Goal: Ask a question: Seek information or help from site administrators or community

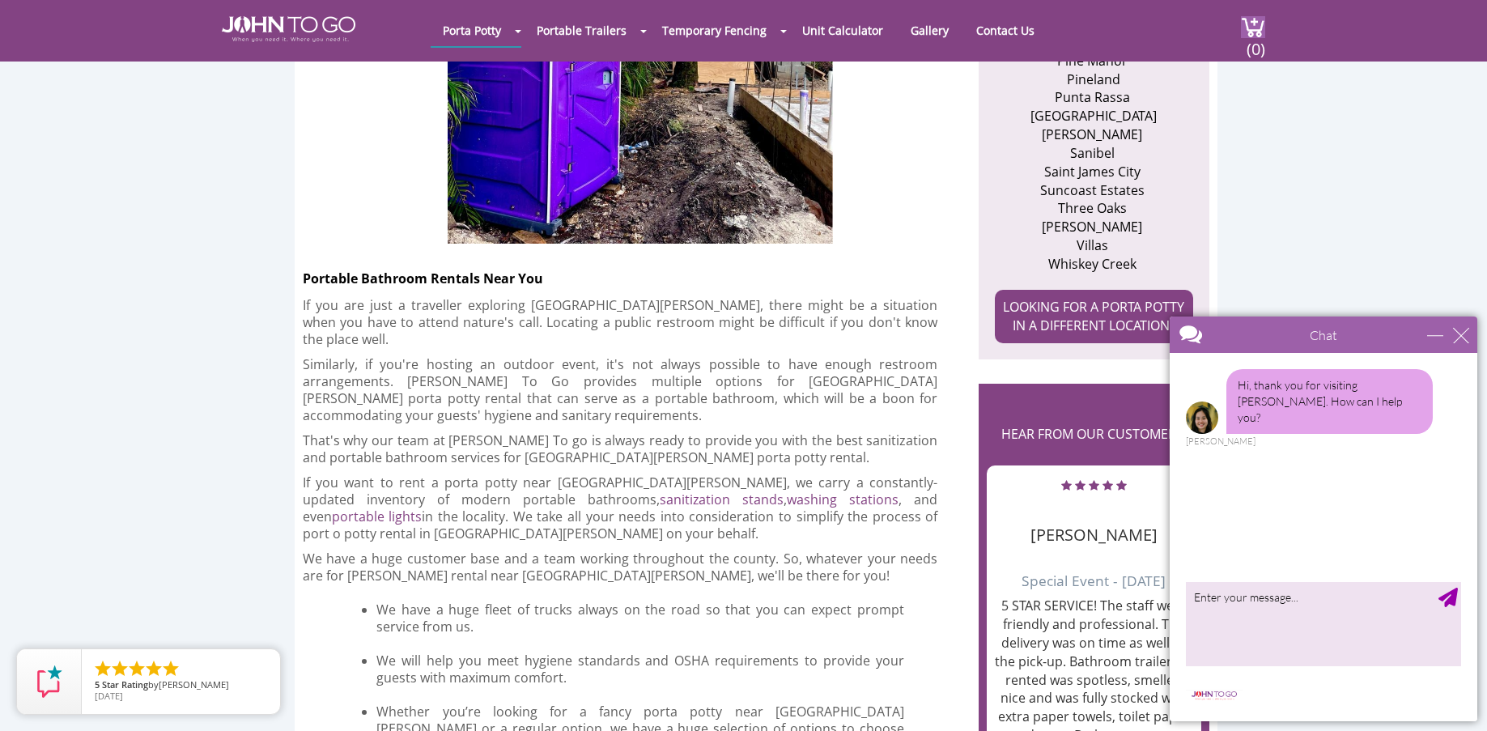
scroll to position [1133, 0]
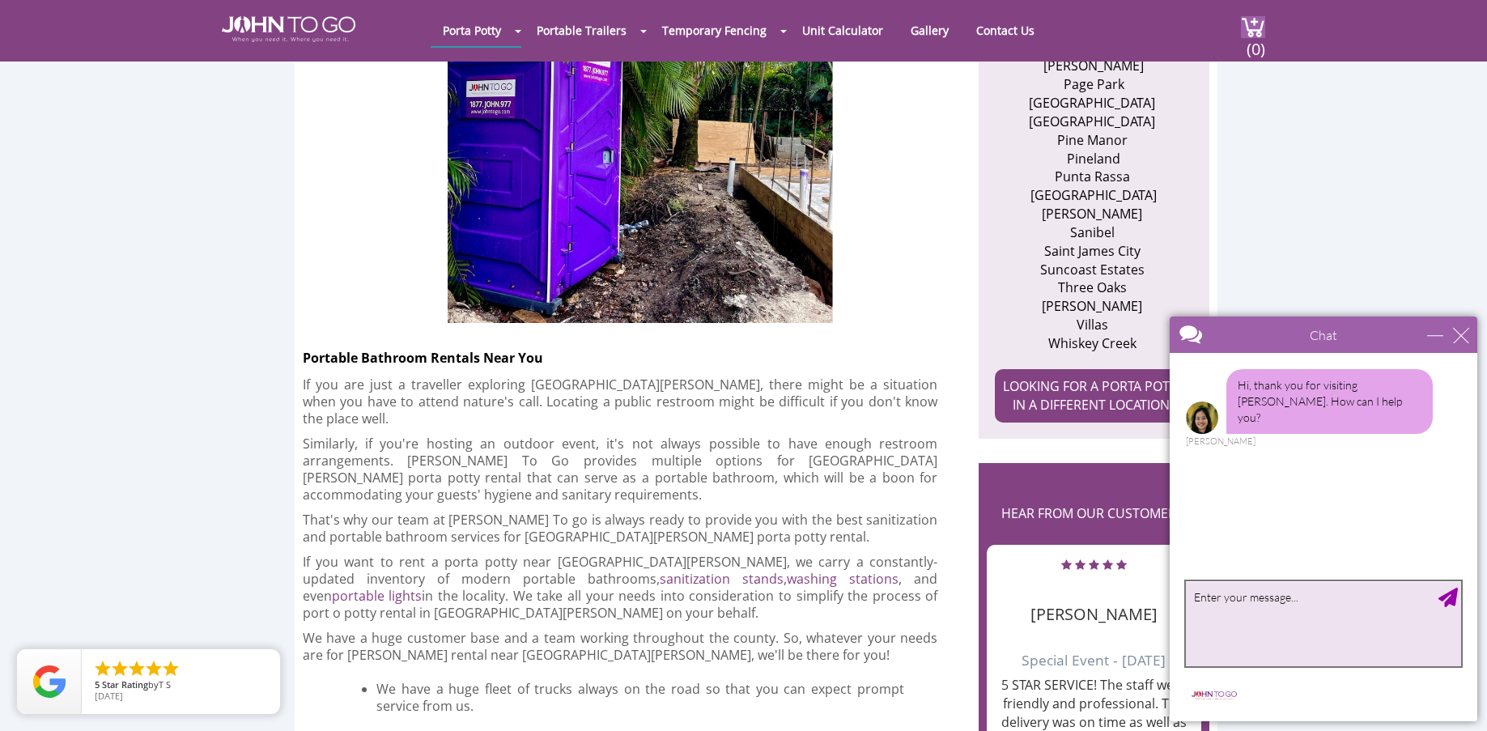
click at [1336, 606] on textarea "type your message" at bounding box center [1323, 623] width 275 height 85
click at [1197, 597] on textarea "what is the monthly rate for a porta toilet for about 9 months" at bounding box center [1323, 623] width 275 height 85
type textarea "Hello my name is [PERSON_NAME],what is the monthly rate for a porta toilet for …"
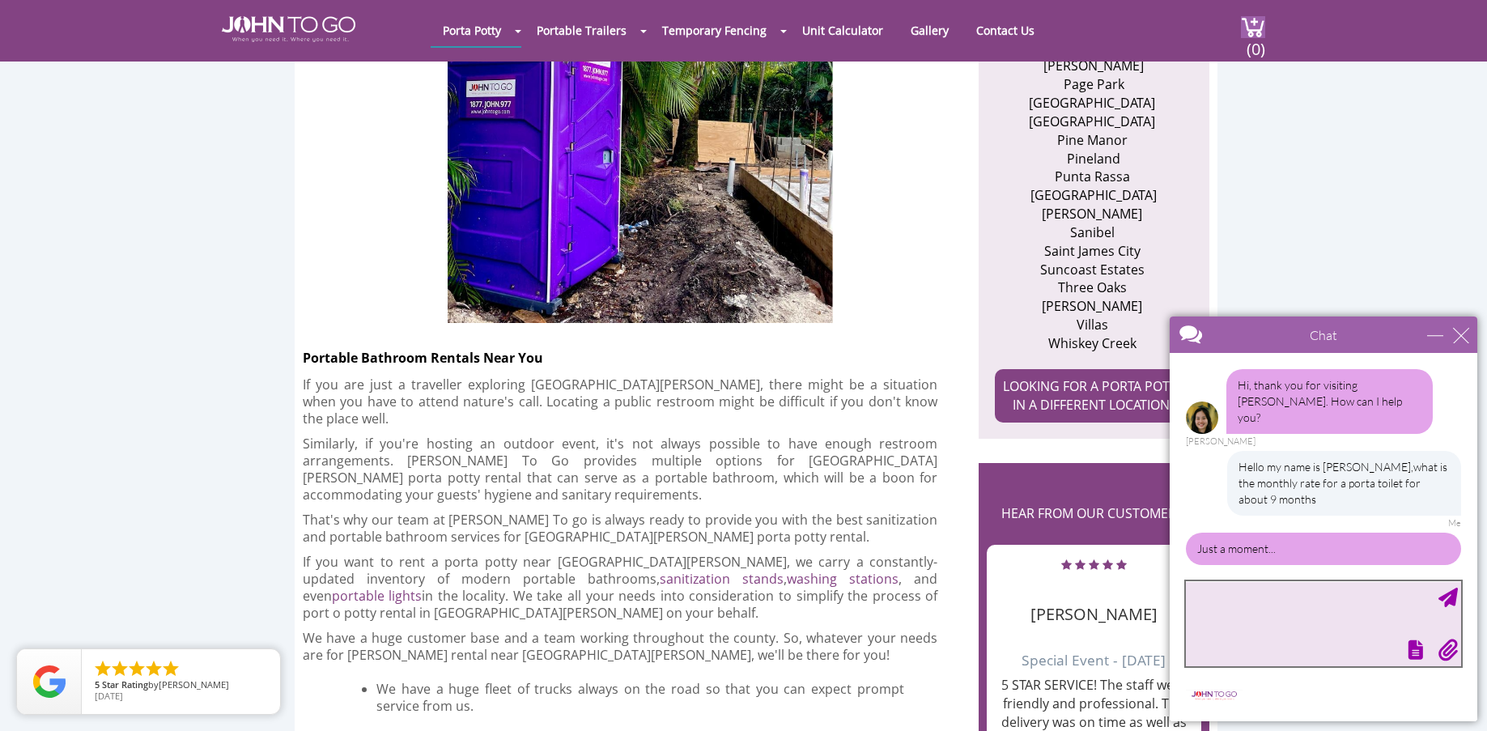
click at [1299, 595] on textarea "type your message" at bounding box center [1323, 623] width 275 height 85
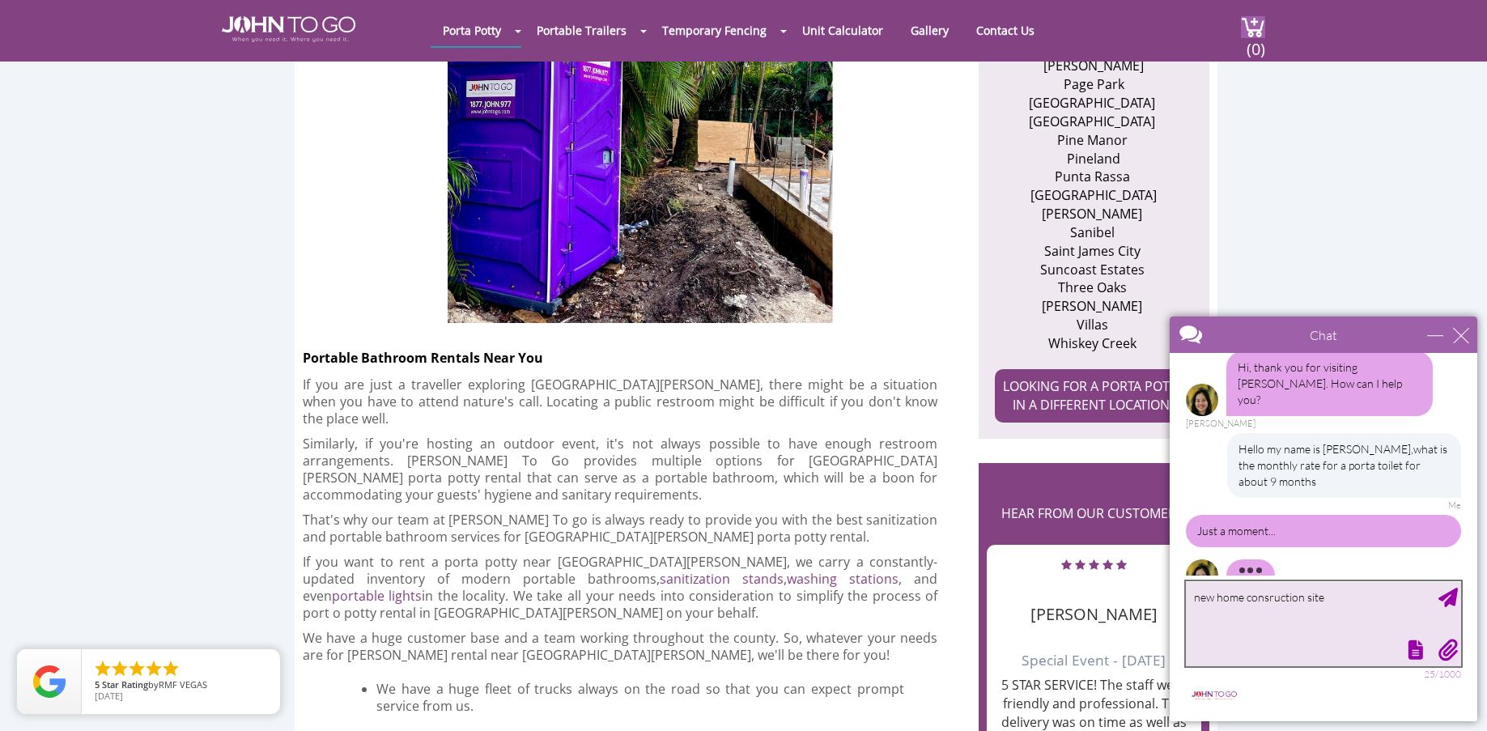
scroll to position [23, 0]
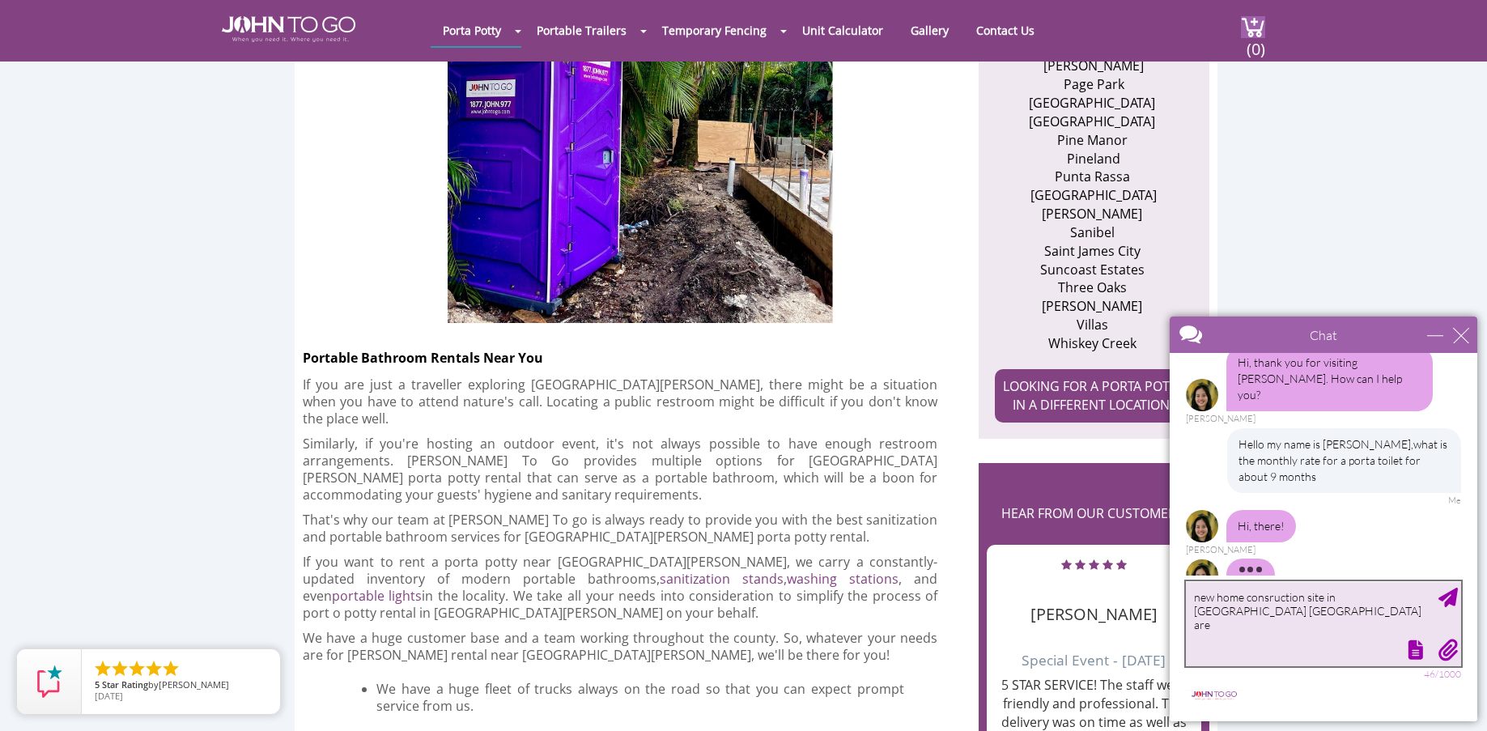
type textarea "new home consruction site in [GEOGRAPHIC_DATA] [GEOGRAPHIC_DATA] area"
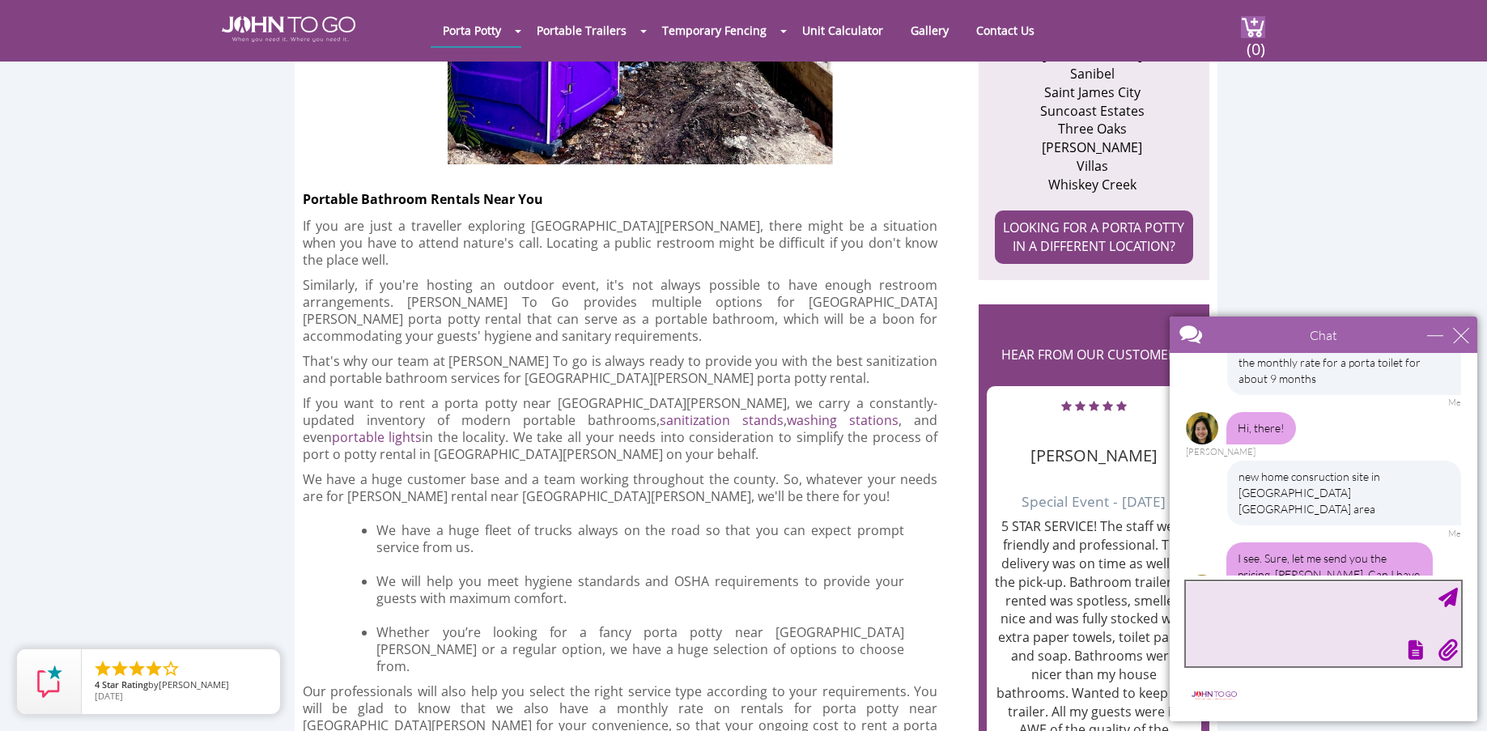
scroll to position [1295, 0]
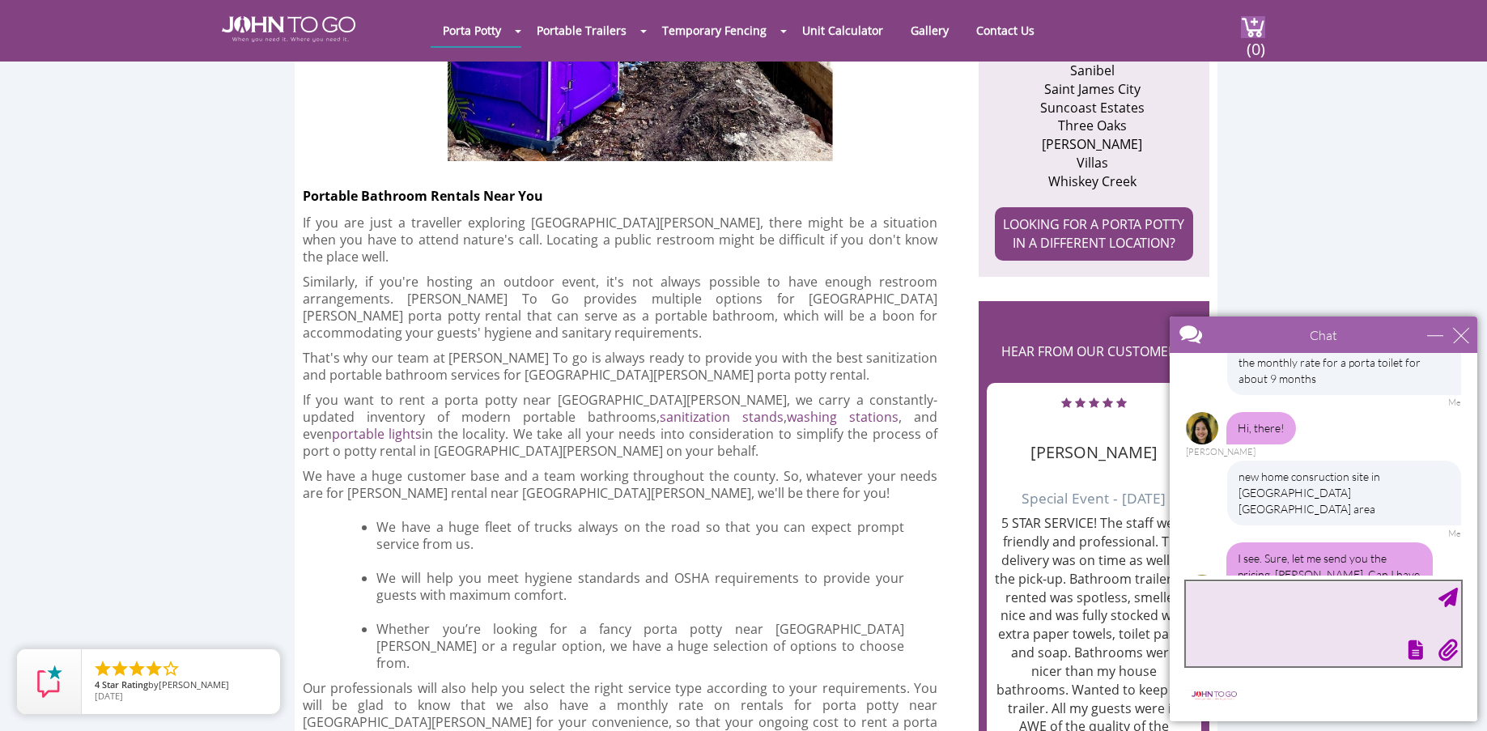
click at [1315, 612] on textarea "type your message" at bounding box center [1323, 623] width 275 height 85
type textarea "[EMAIL_ADDRESS][DOMAIN_NAME]"
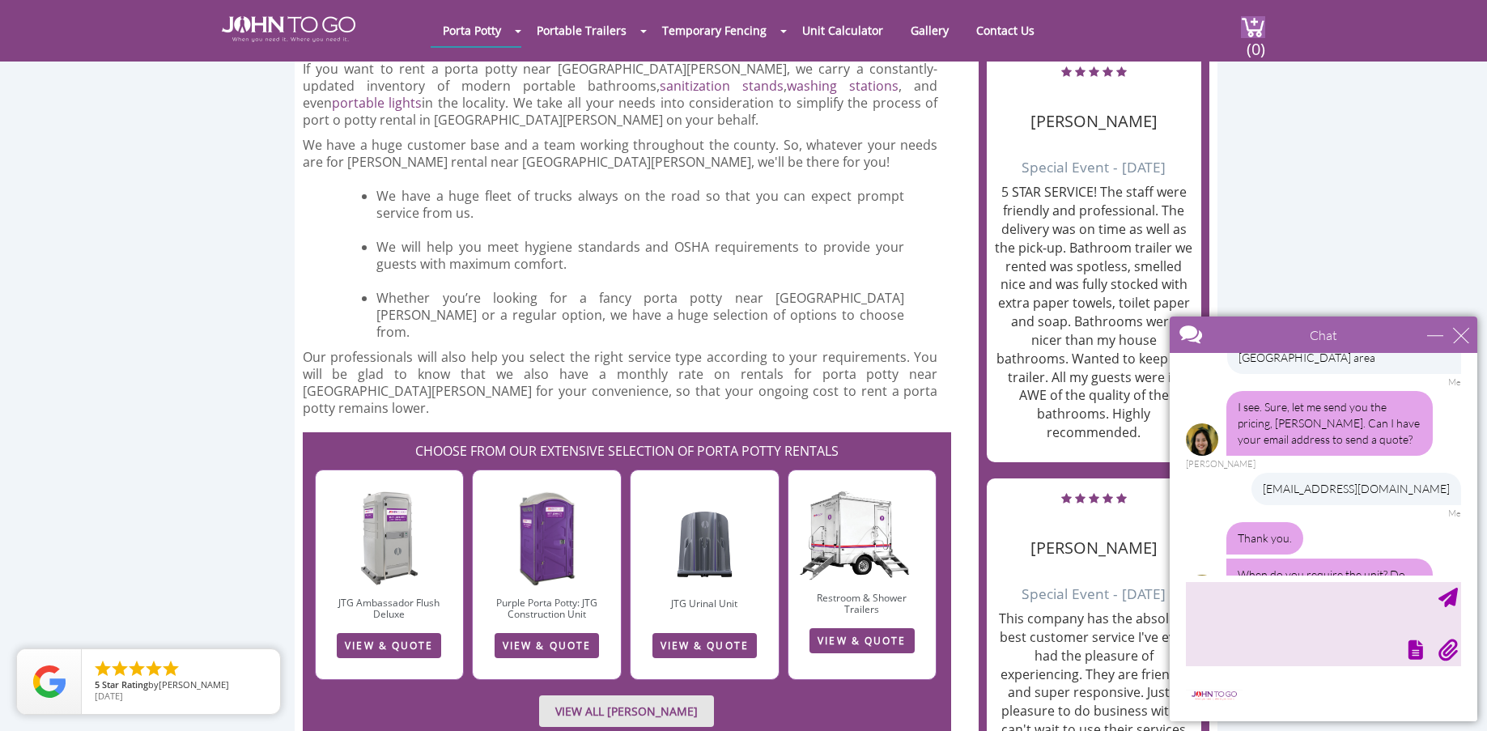
scroll to position [1619, 0]
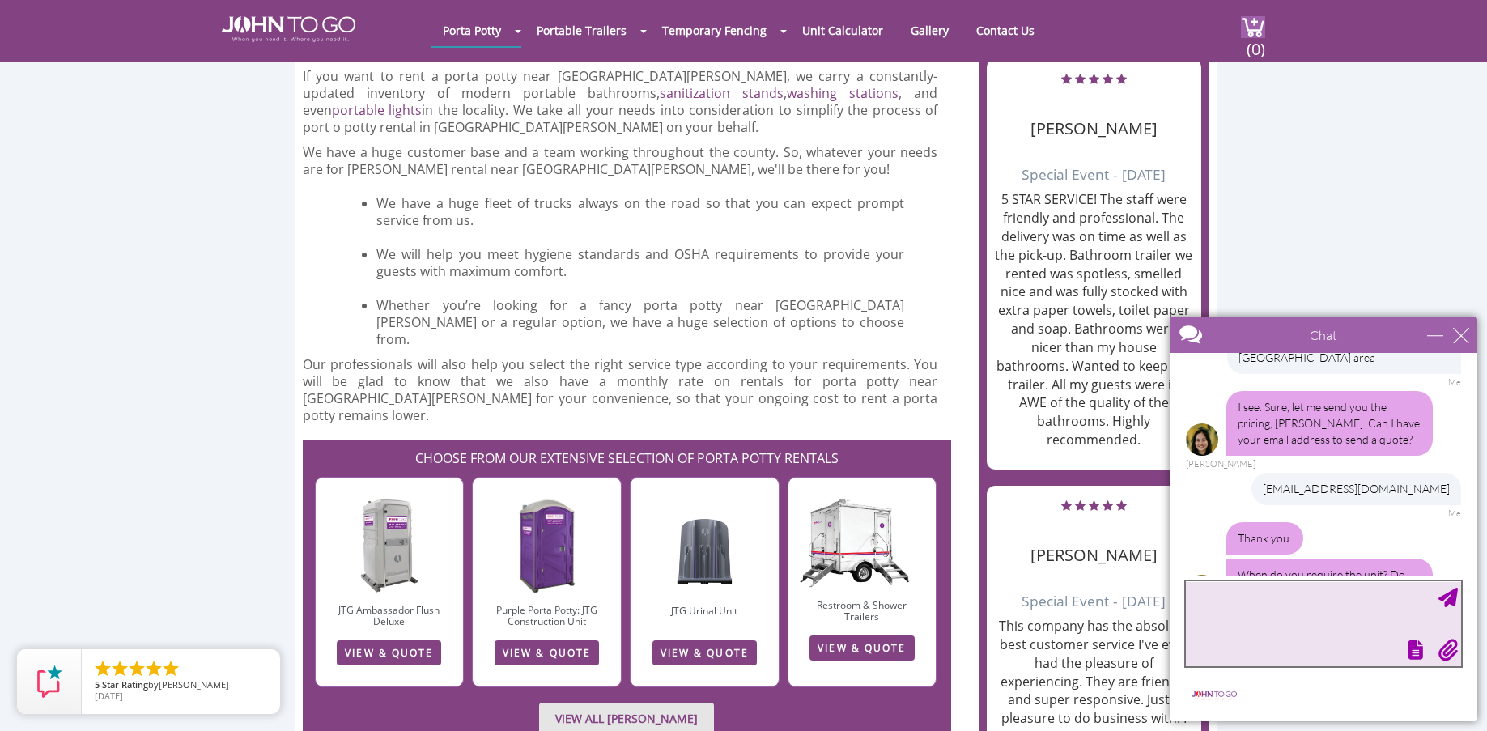
click at [1305, 611] on textarea "type your message" at bounding box center [1323, 623] width 275 height 85
type textarea "[DATE]"
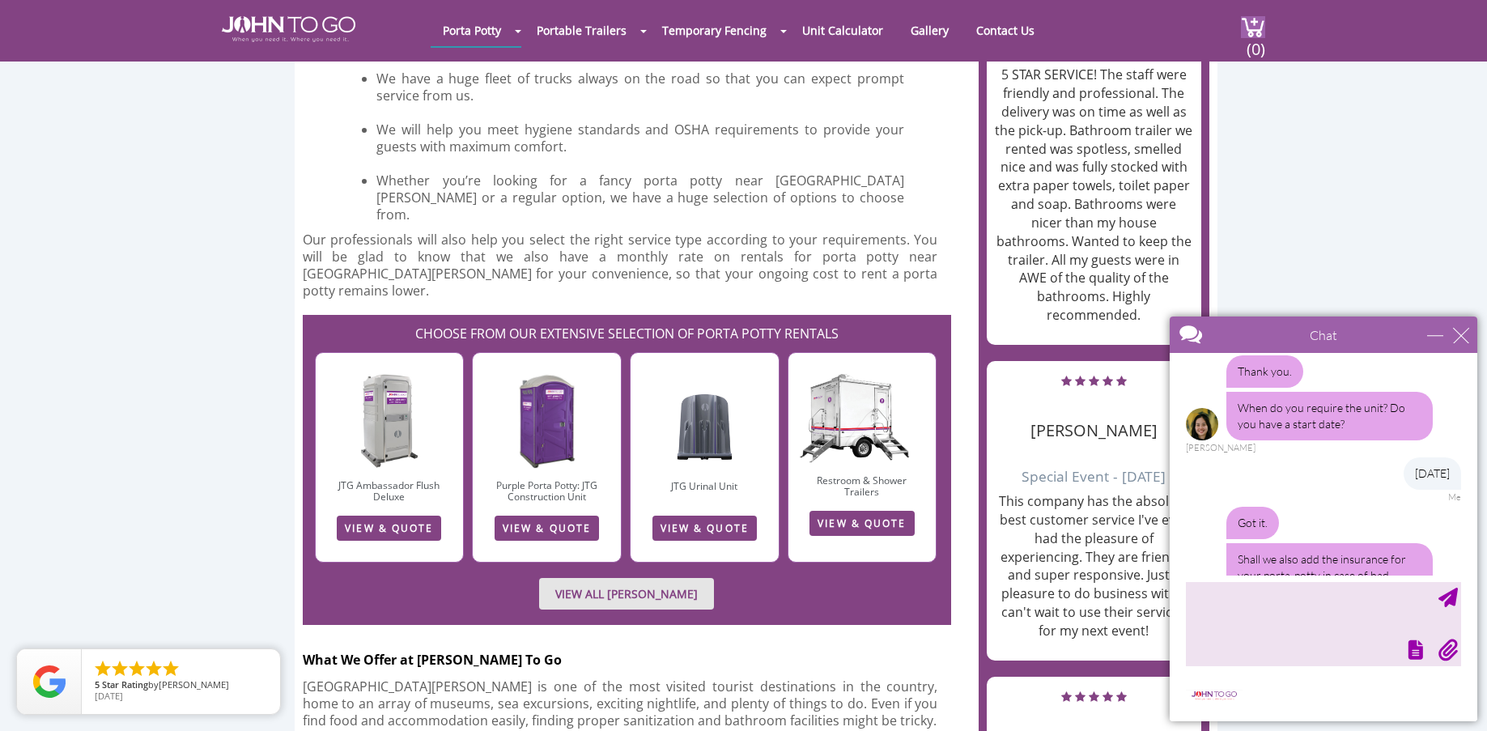
scroll to position [1781, 0]
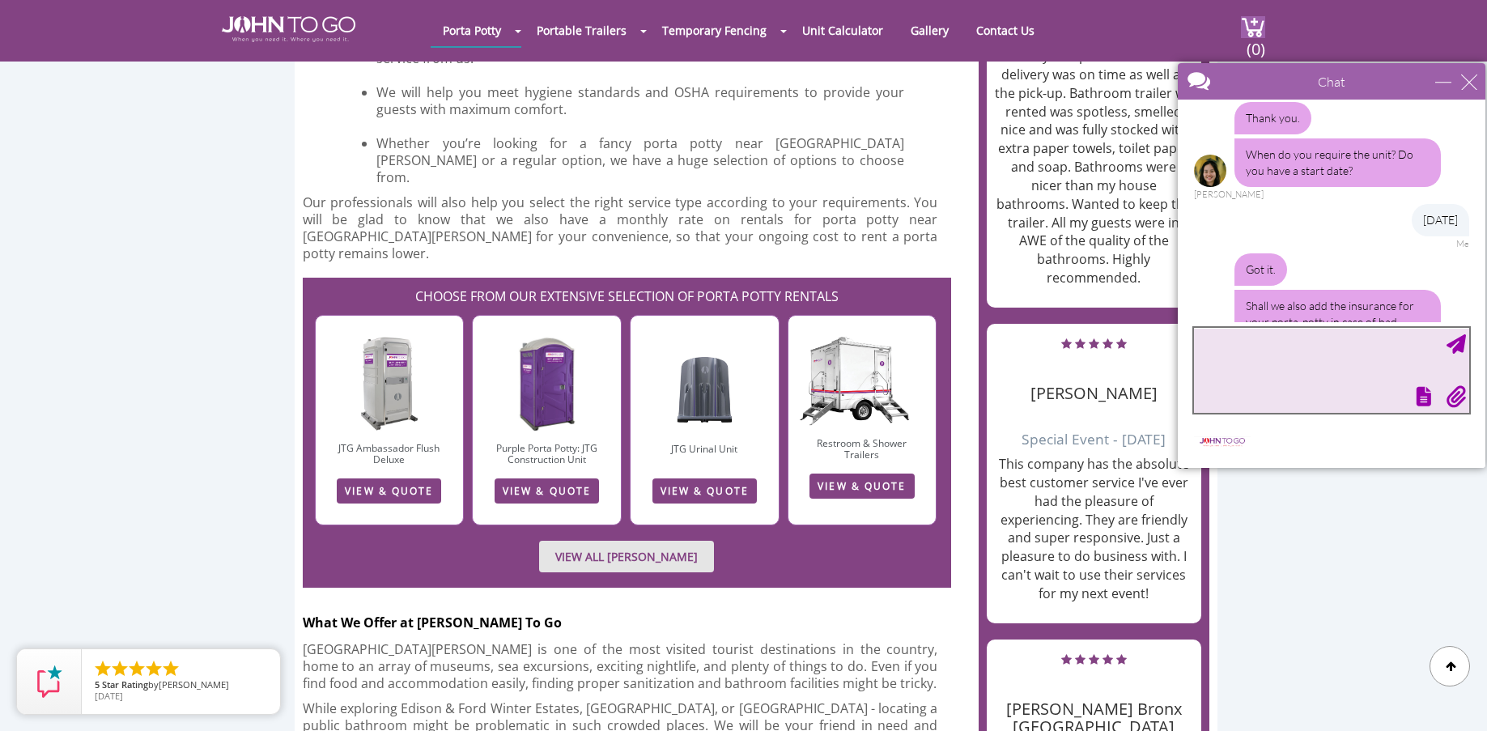
drag, startPoint x: 1275, startPoint y: 333, endPoint x: 1283, endPoint y: 80, distance: 253.5
click at [1283, 80] on div at bounding box center [1303, 82] width 250 height 39
click at [1247, 340] on textarea "type your message" at bounding box center [1331, 370] width 275 height 85
type textarea "y"
type textarea "sure"
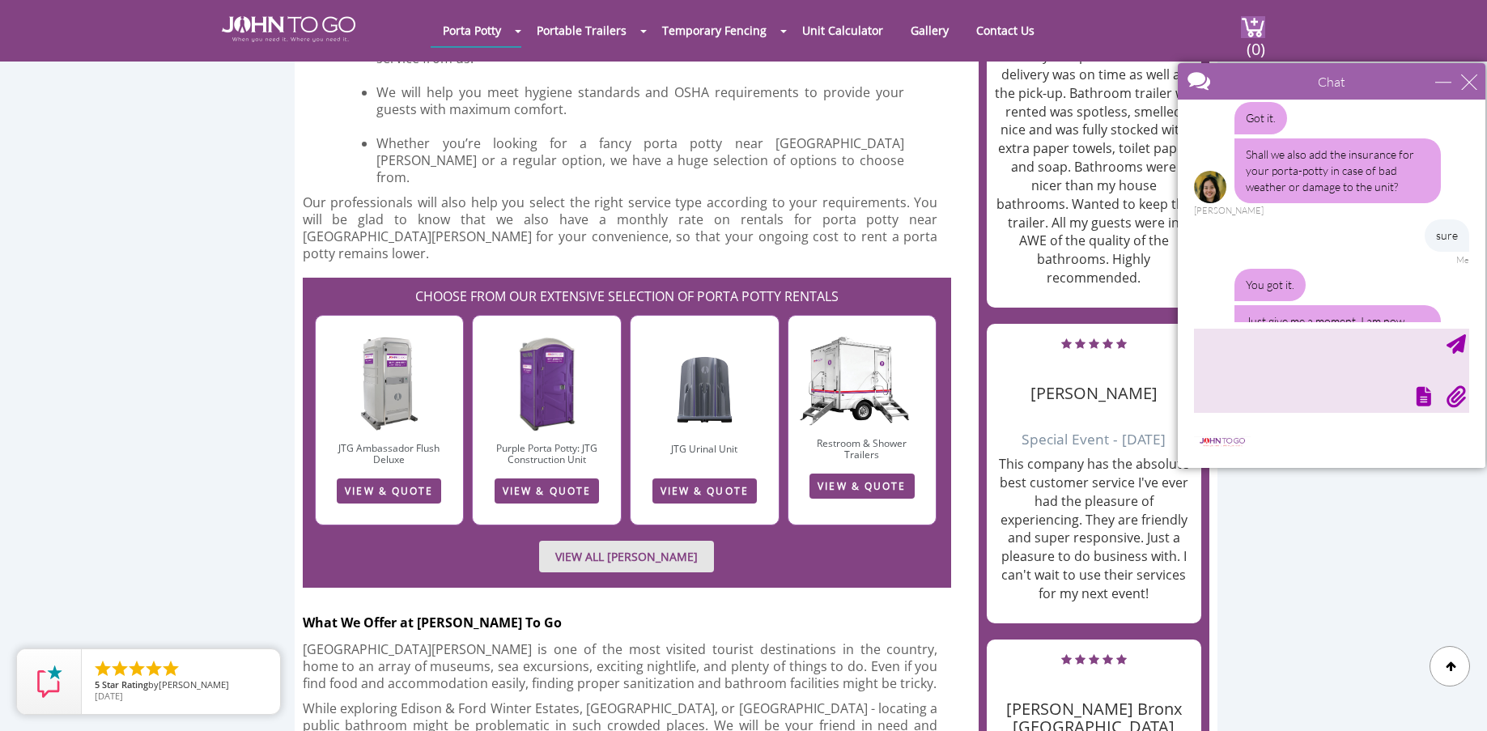
scroll to position [643, 0]
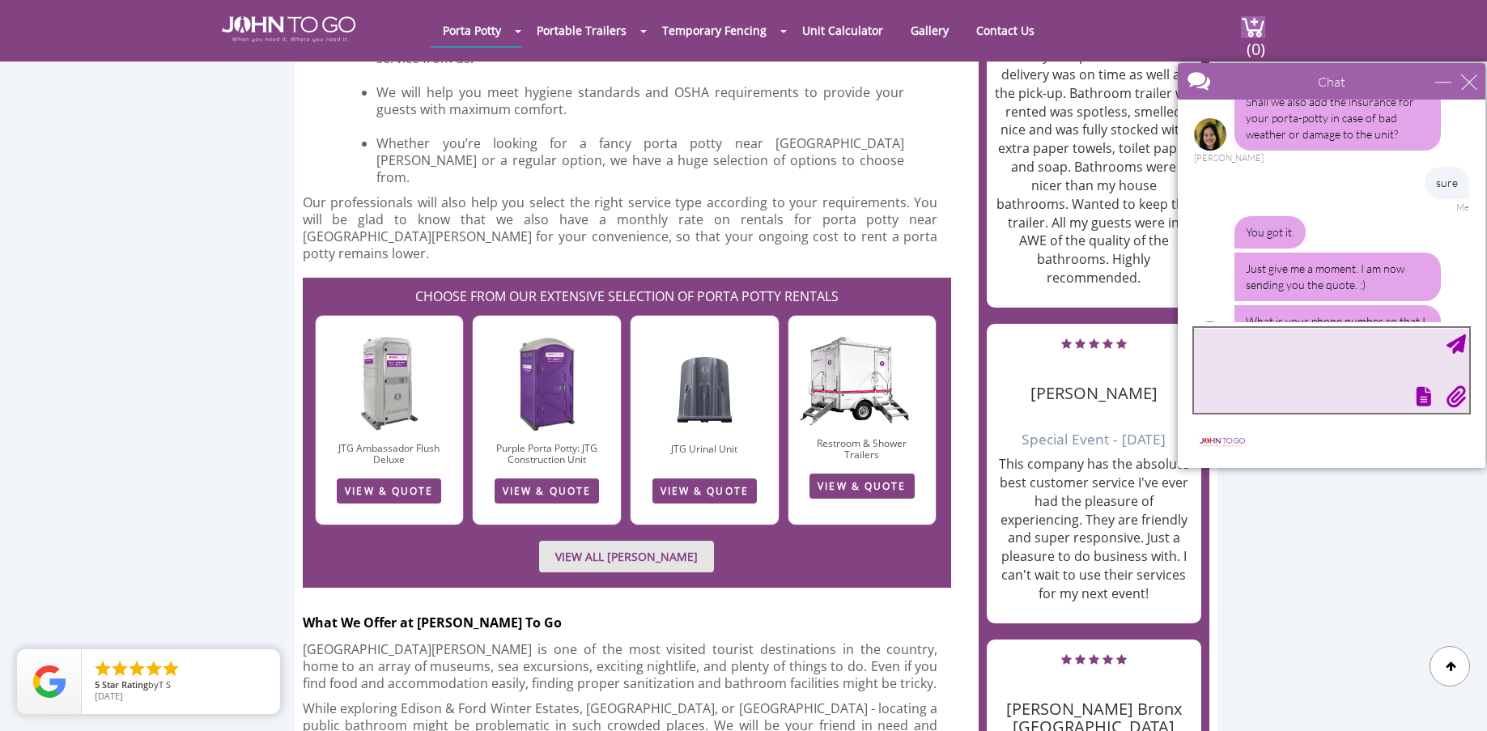
click at [1284, 340] on textarea "type your message" at bounding box center [1331, 370] width 275 height 85
click at [1298, 345] on textarea "I didnt receive your email" at bounding box center [1331, 370] width 275 height 85
type textarea "I didnt receive your pricing email"
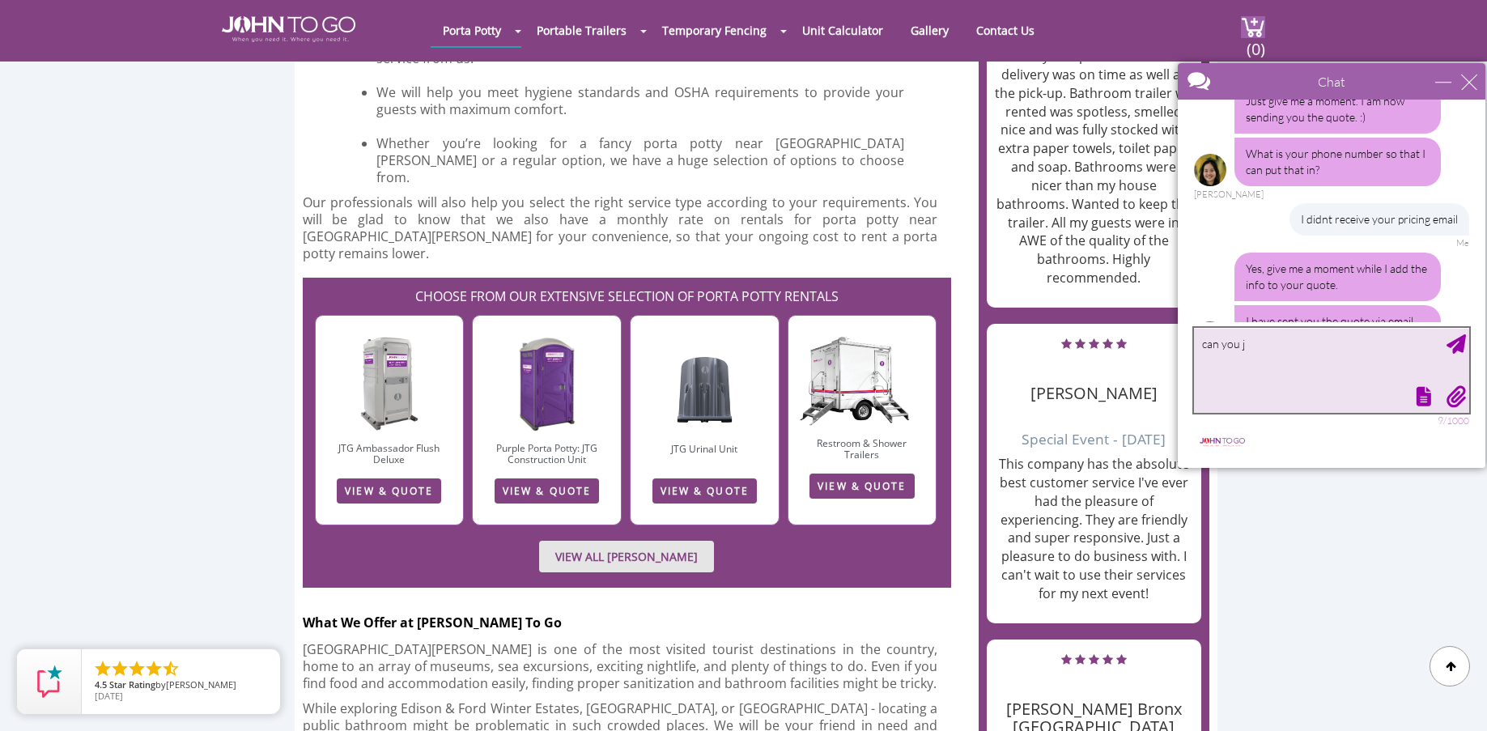
scroll to position [895, 0]
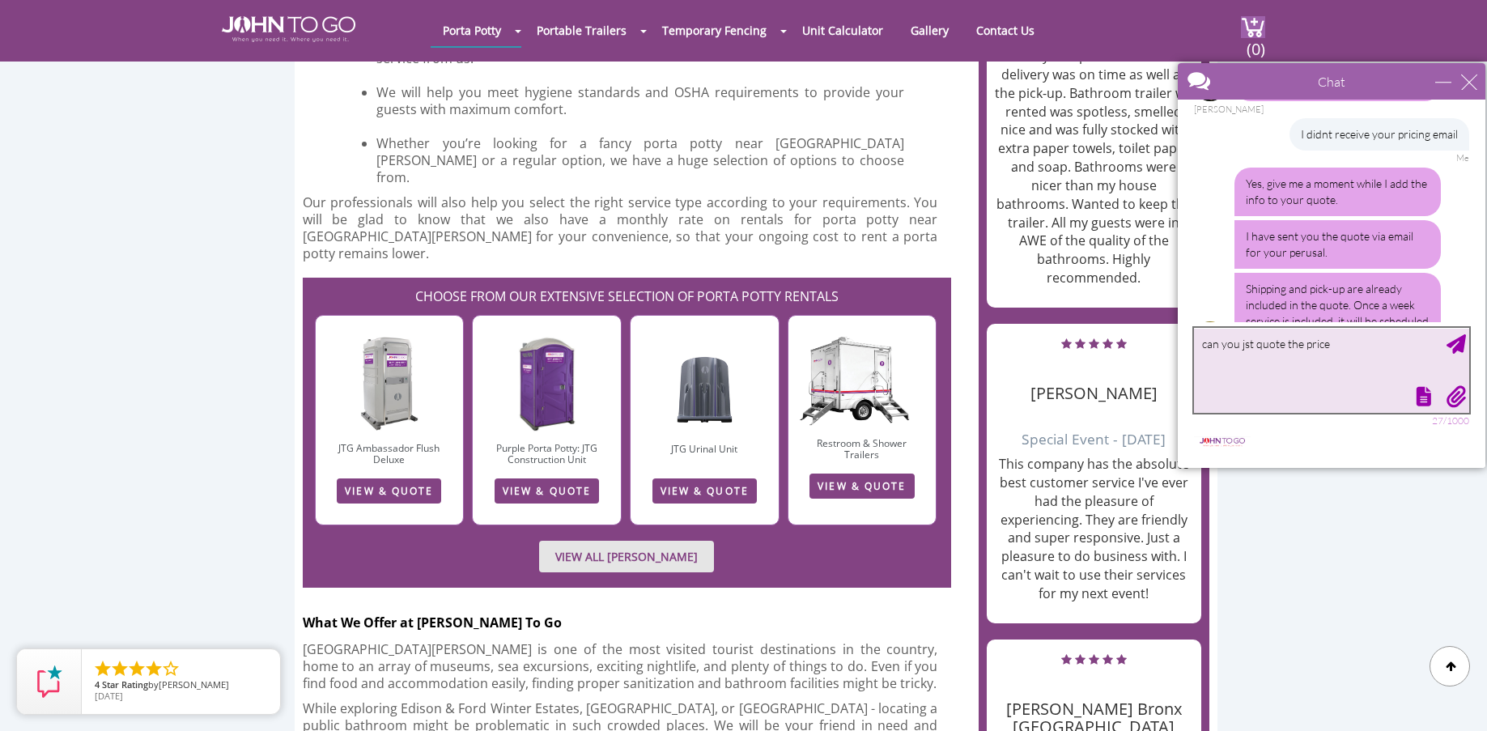
click at [1243, 345] on textarea "can you jst quote the price" at bounding box center [1331, 370] width 275 height 85
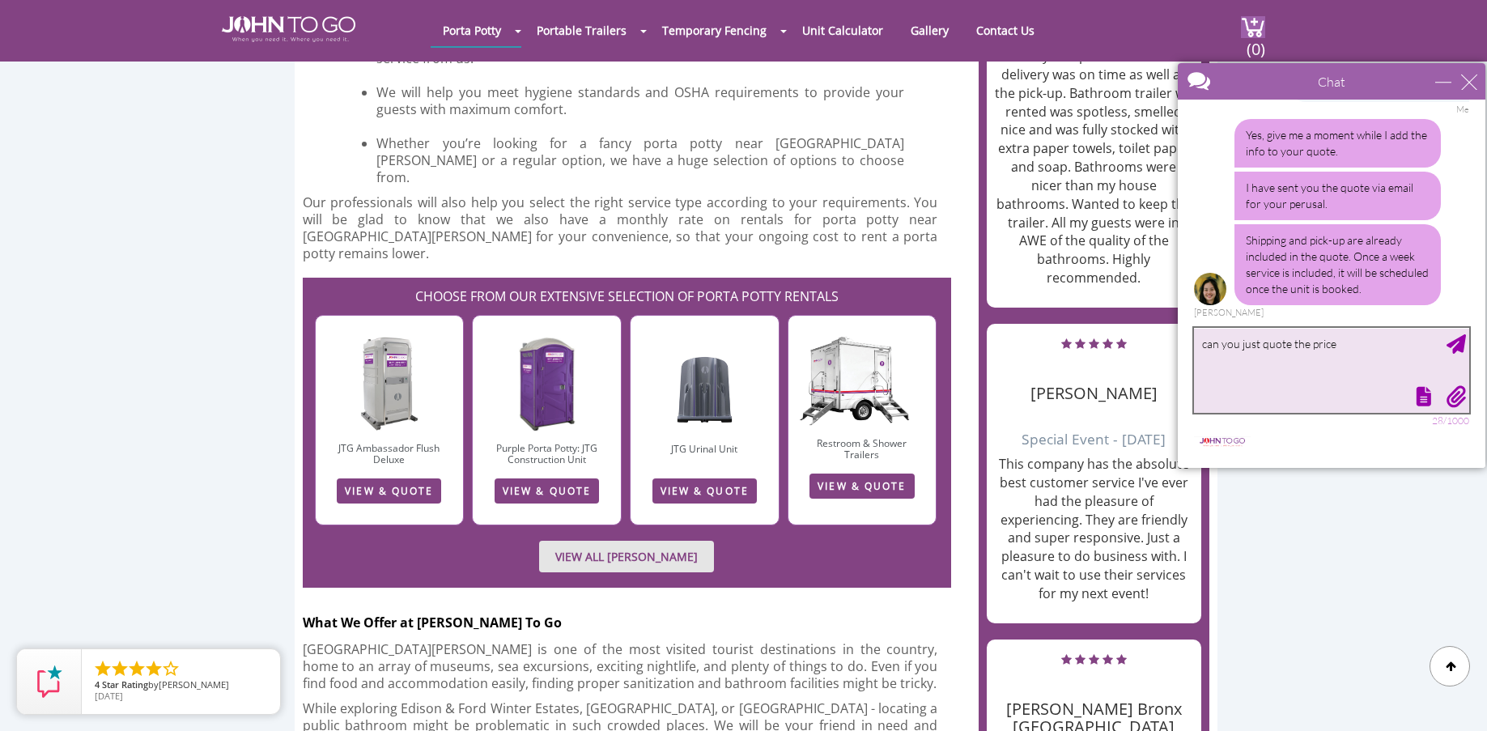
click at [1361, 343] on textarea "can you just quote the price" at bounding box center [1331, 370] width 275 height 85
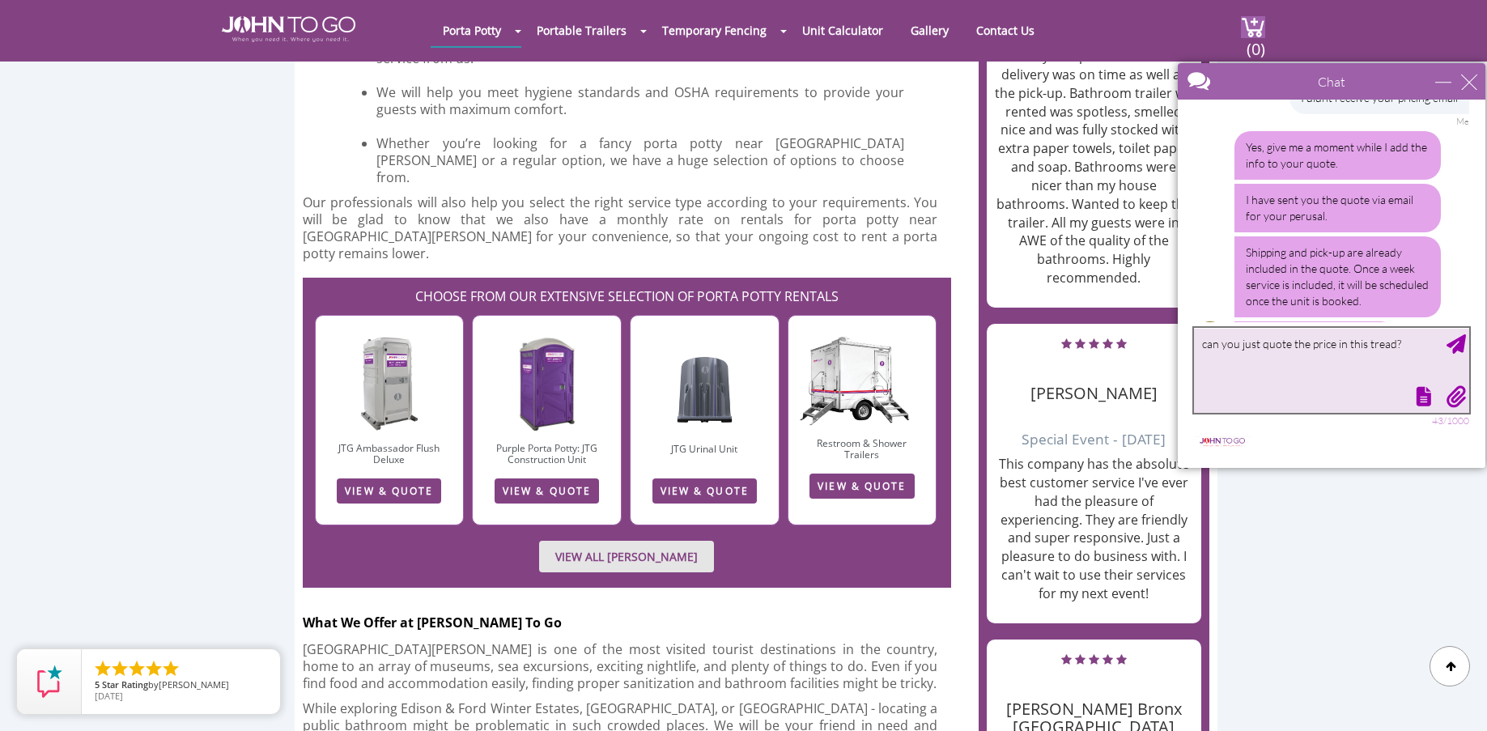
click at [1371, 345] on textarea "can you just quote the price in this tread?" at bounding box center [1331, 370] width 275 height 85
type textarea "can you just quote the price in this thread?"
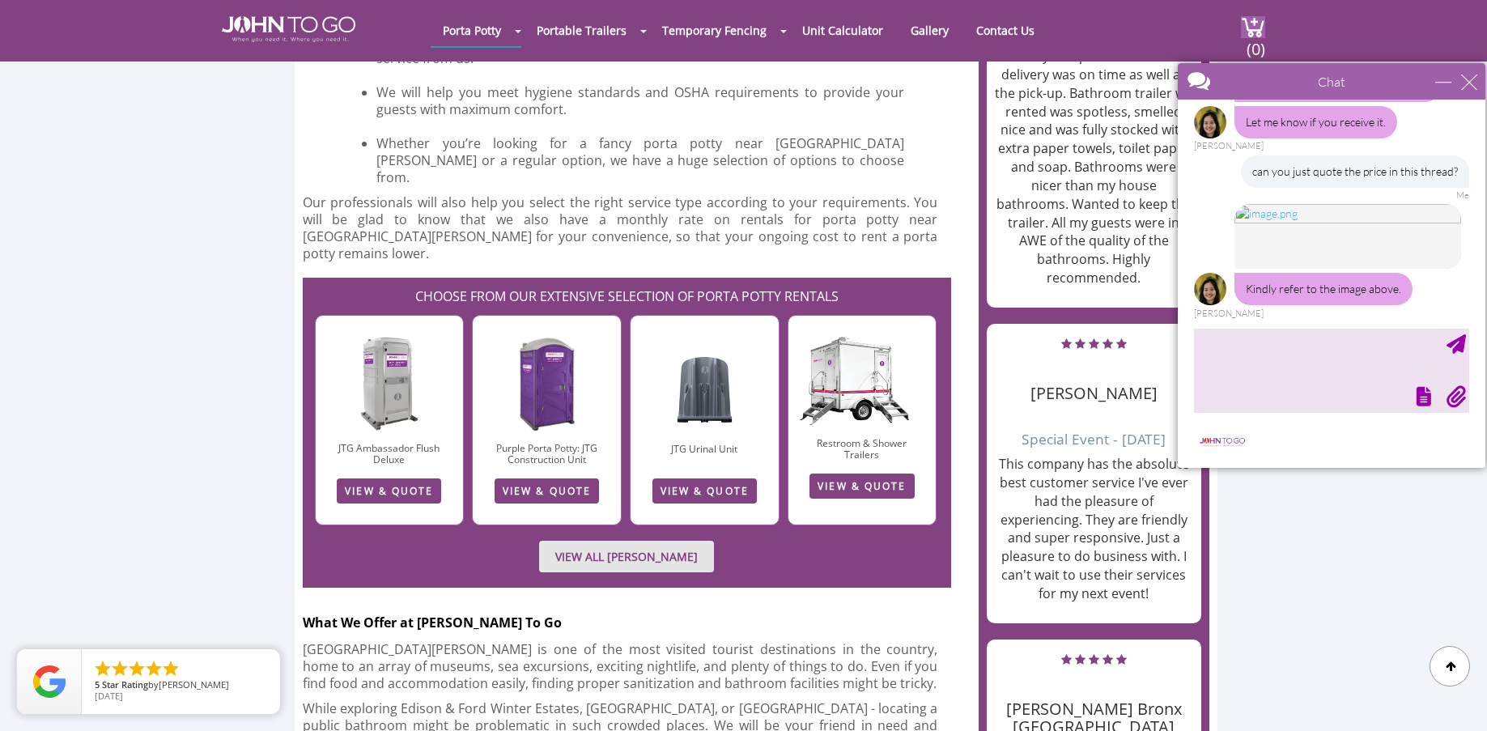
scroll to position [1121, 0]
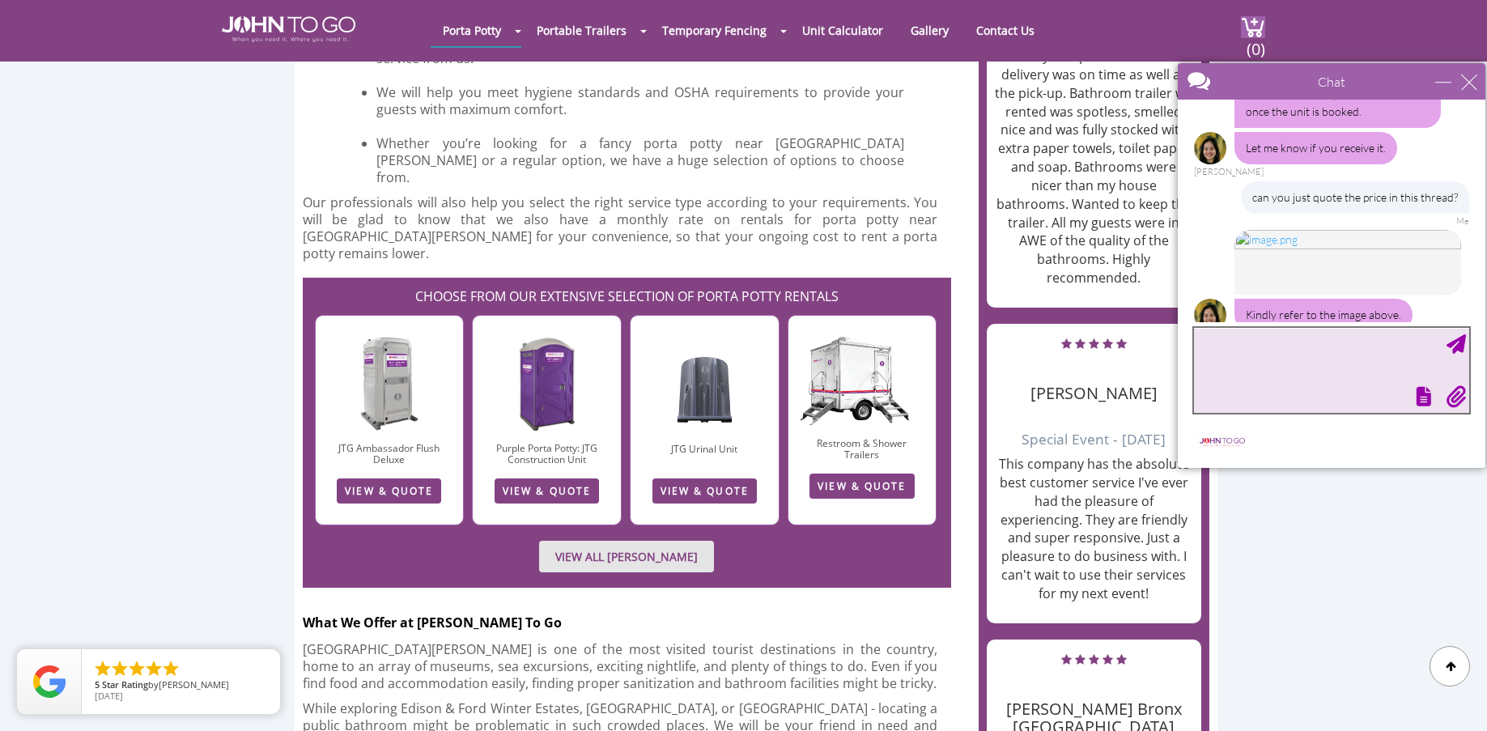
click at [1270, 356] on textarea "type your message" at bounding box center [1331, 370] width 275 height 85
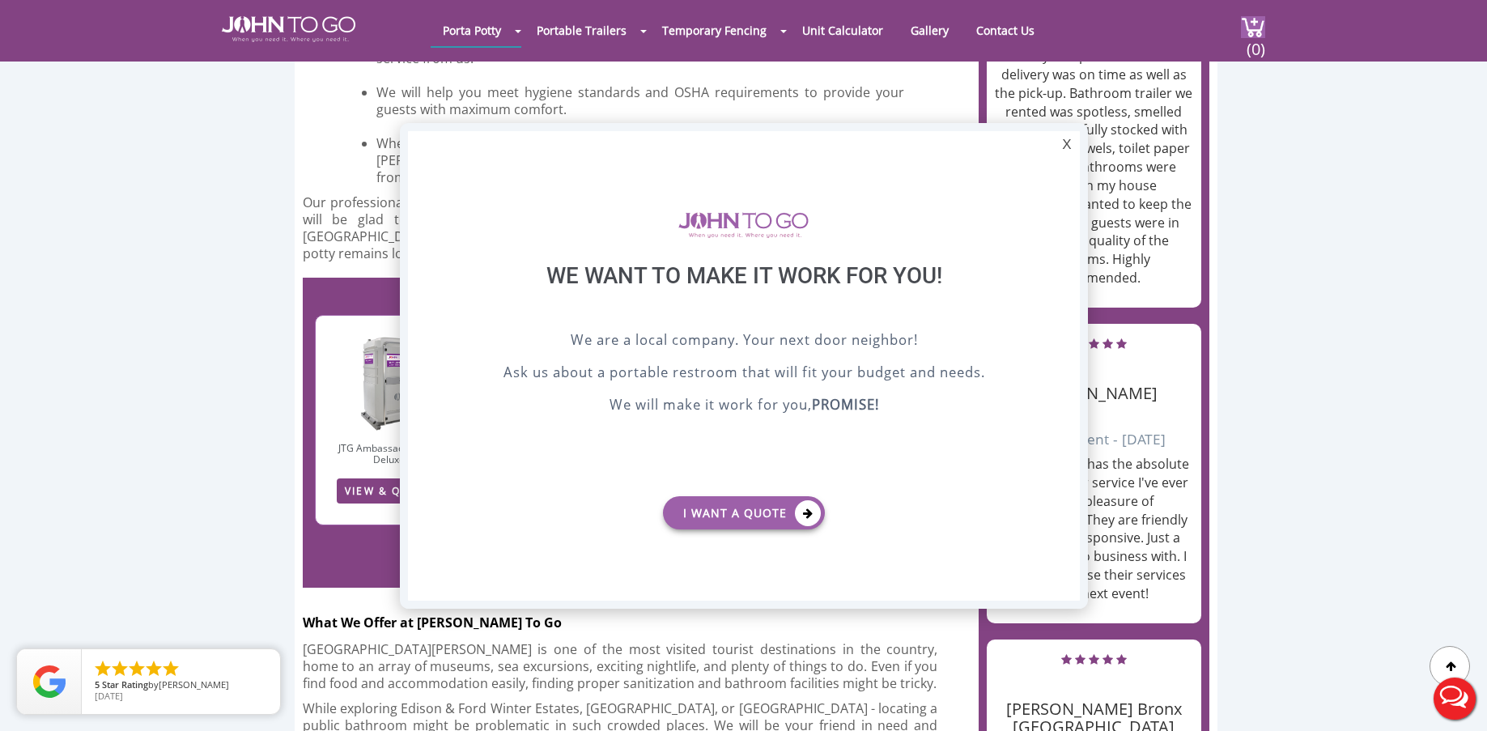
scroll to position [0, 0]
